Goal: Transaction & Acquisition: Purchase product/service

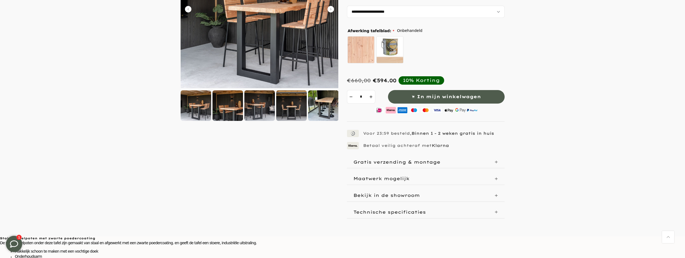
scroll to position [135, 0]
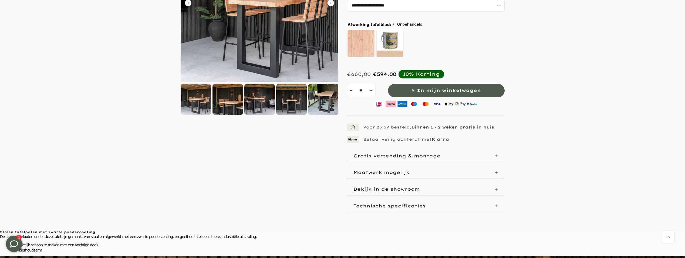
click at [497, 205] on icon at bounding box center [496, 205] width 3 height 3
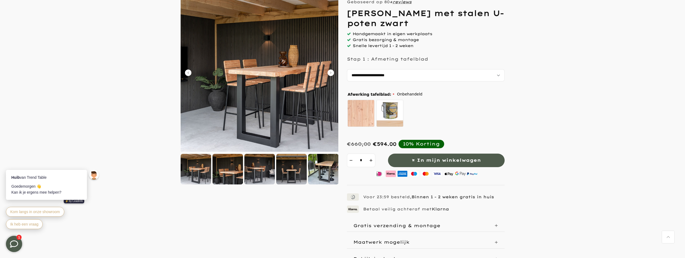
scroll to position [54, 0]
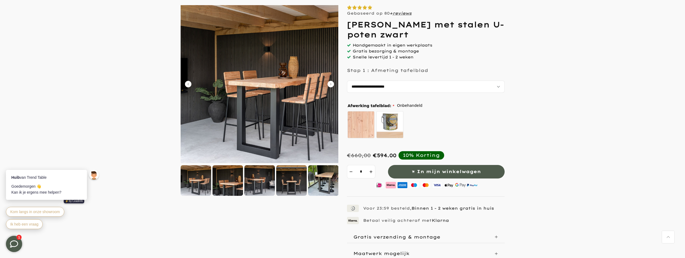
click at [282, 89] on img at bounding box center [260, 84] width 158 height 158
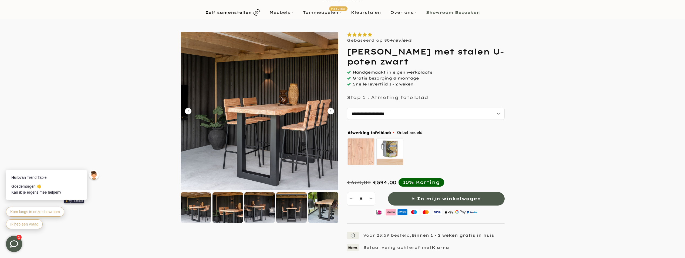
click at [272, 112] on img at bounding box center [260, 111] width 158 height 158
click at [332, 112] on icon "Carousel Next Arrow" at bounding box center [331, 111] width 6 height 6
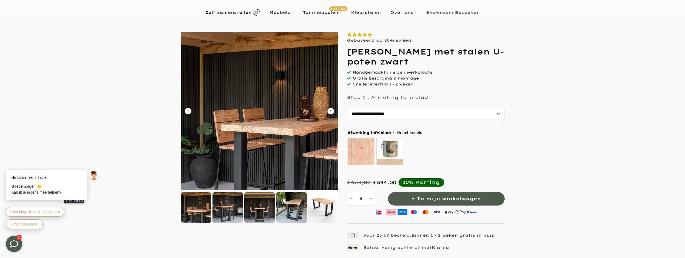
click at [332, 112] on icon "Carousel Next Arrow" at bounding box center [331, 111] width 6 height 6
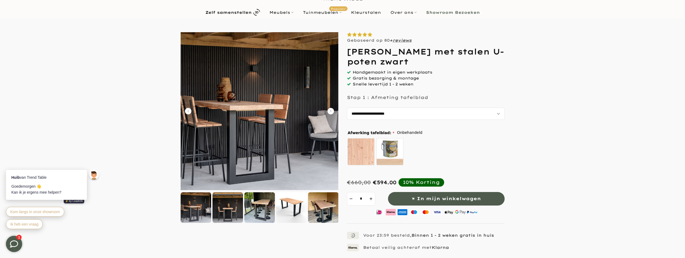
click at [332, 112] on icon "Carousel Next Arrow" at bounding box center [331, 111] width 6 height 6
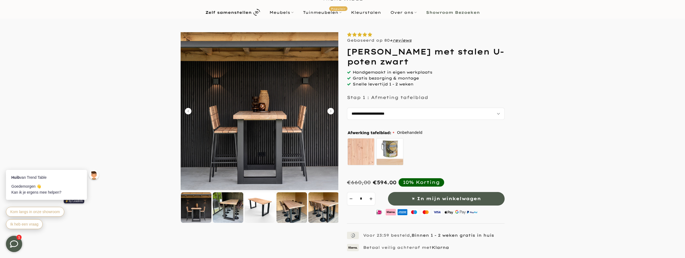
click at [332, 112] on icon "Carousel Next Arrow" at bounding box center [331, 111] width 6 height 6
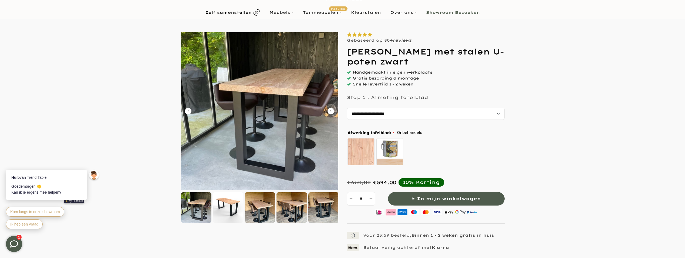
click at [332, 112] on icon "Carousel Next Arrow" at bounding box center [331, 111] width 6 height 6
